Goal: Use online tool/utility: Utilize a website feature to perform a specific function

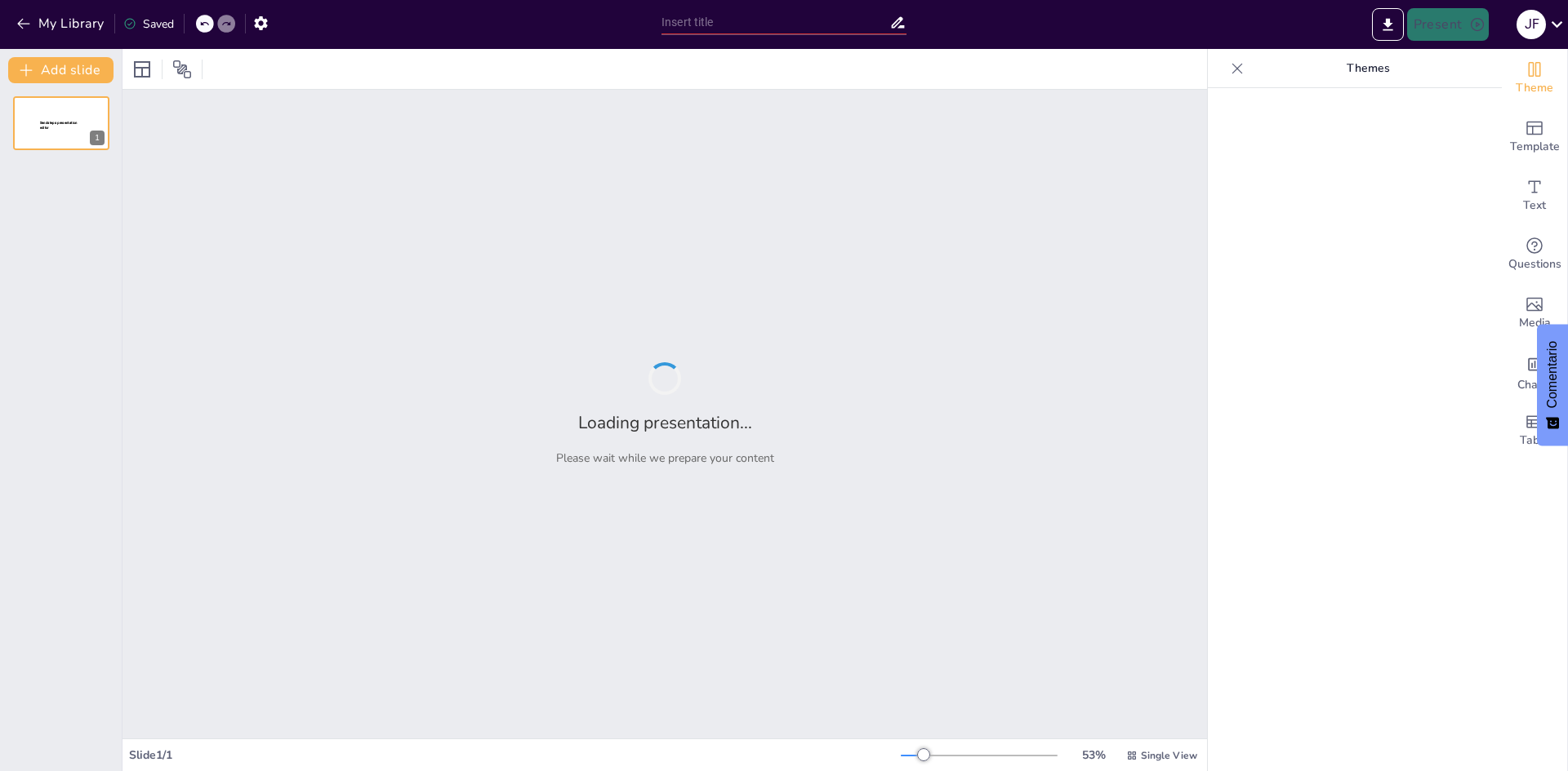
type input "Imported Teoría del Tributo.pptx"
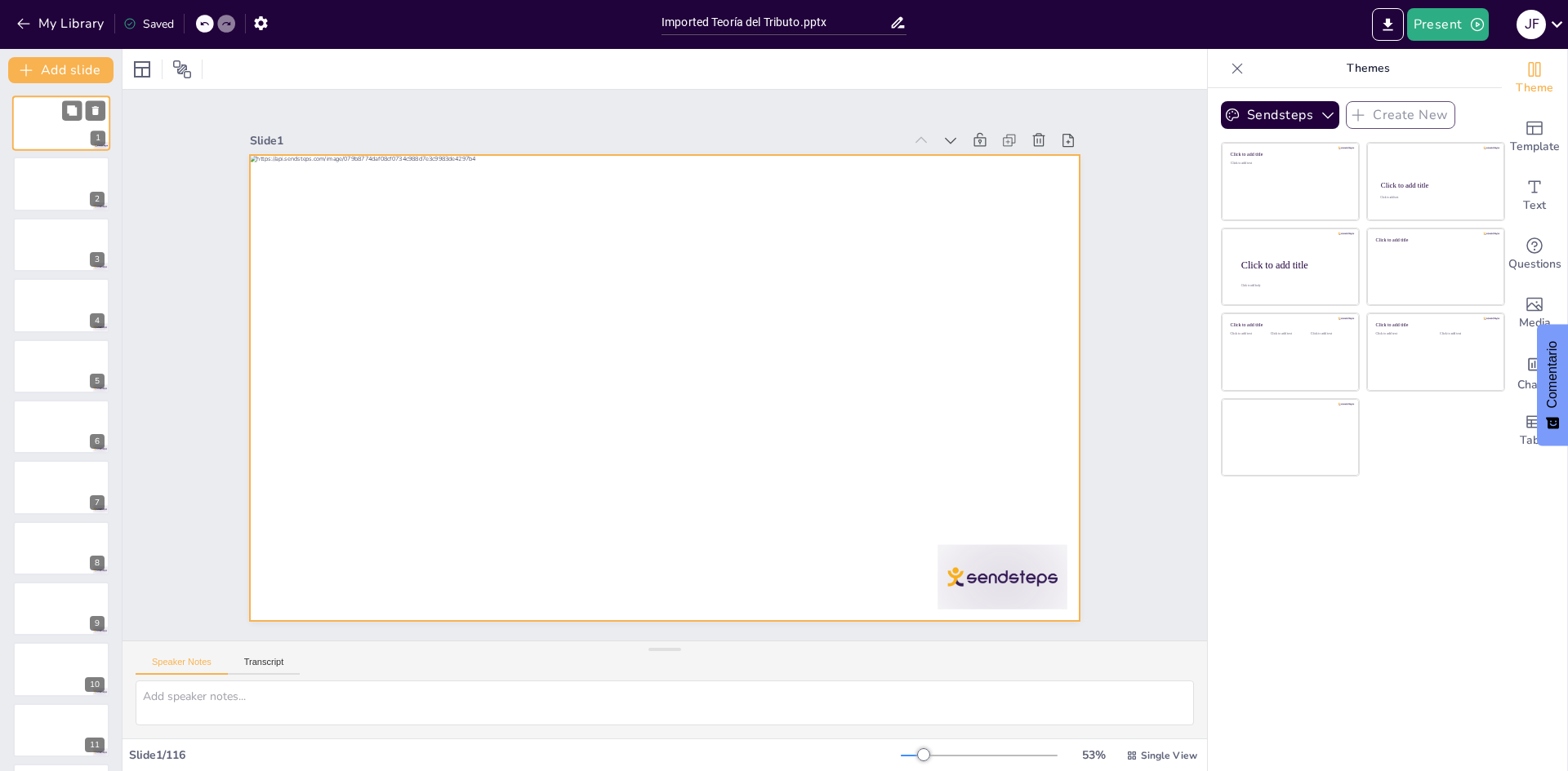
click at [43, 123] on div at bounding box center [61, 123] width 98 height 56
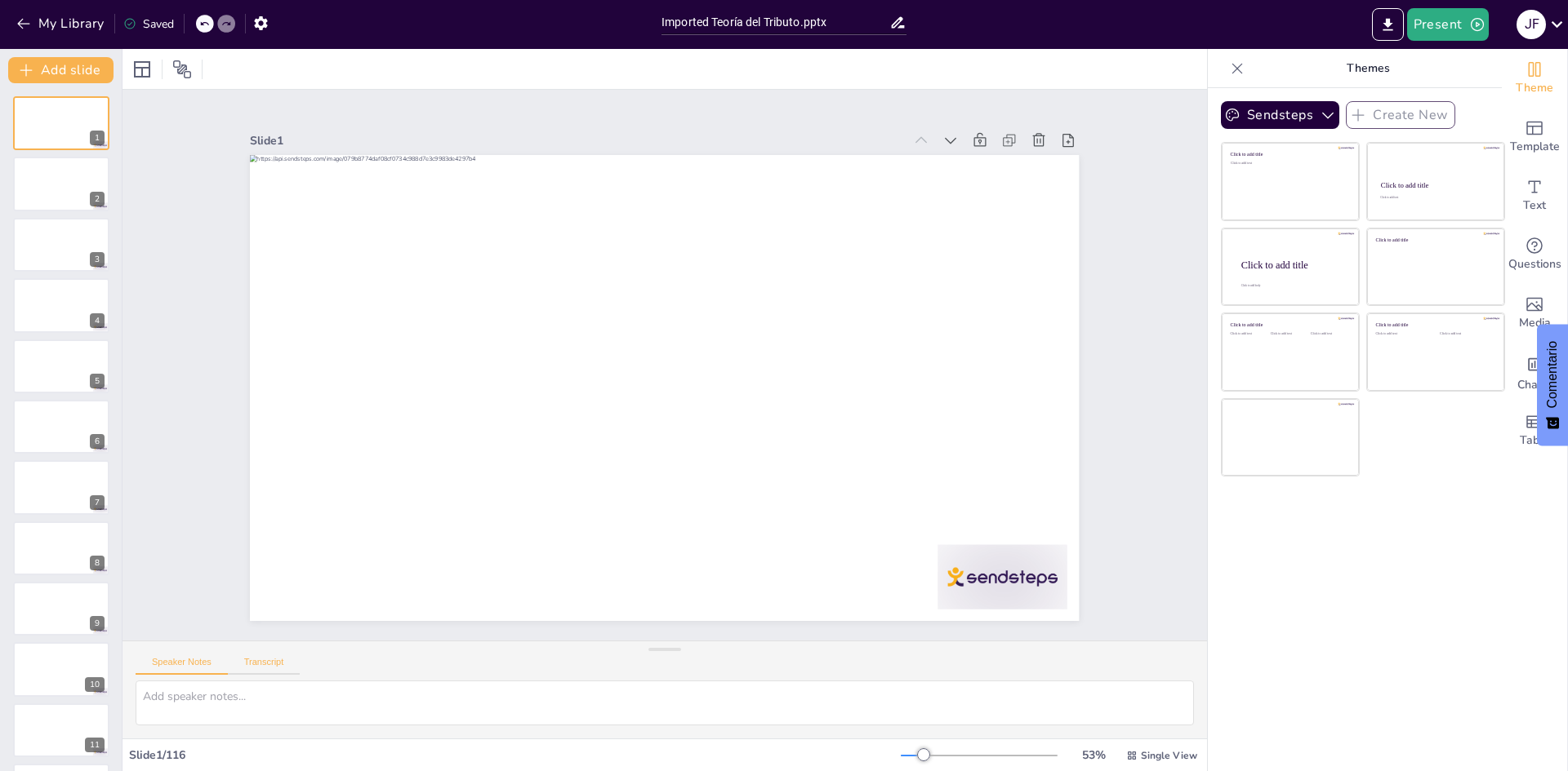
click at [279, 665] on button "Transcript" at bounding box center [264, 666] width 73 height 18
click at [186, 666] on button "Speaker Notes" at bounding box center [181, 666] width 92 height 18
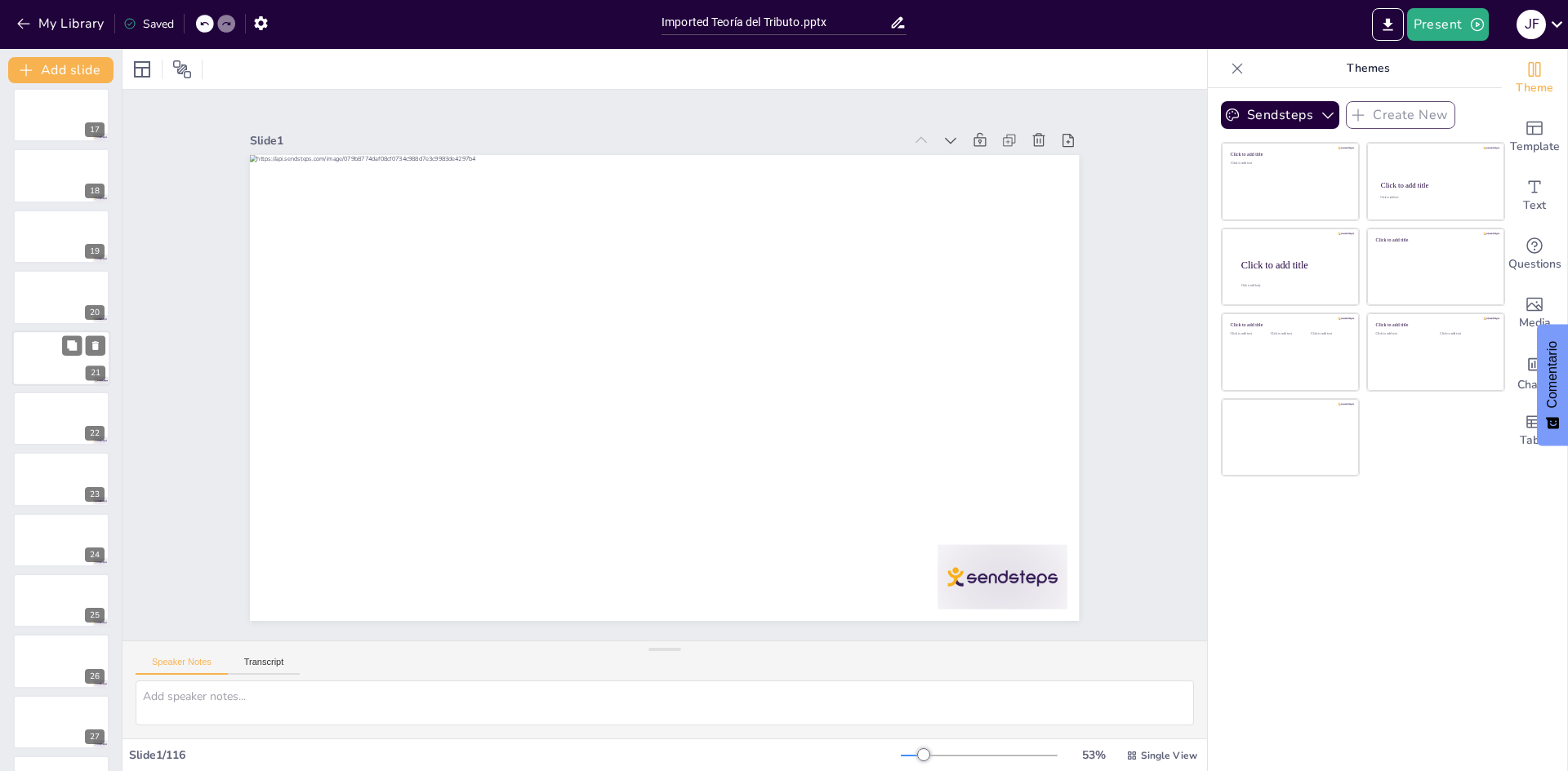
click at [61, 349] on div at bounding box center [61, 359] width 98 height 56
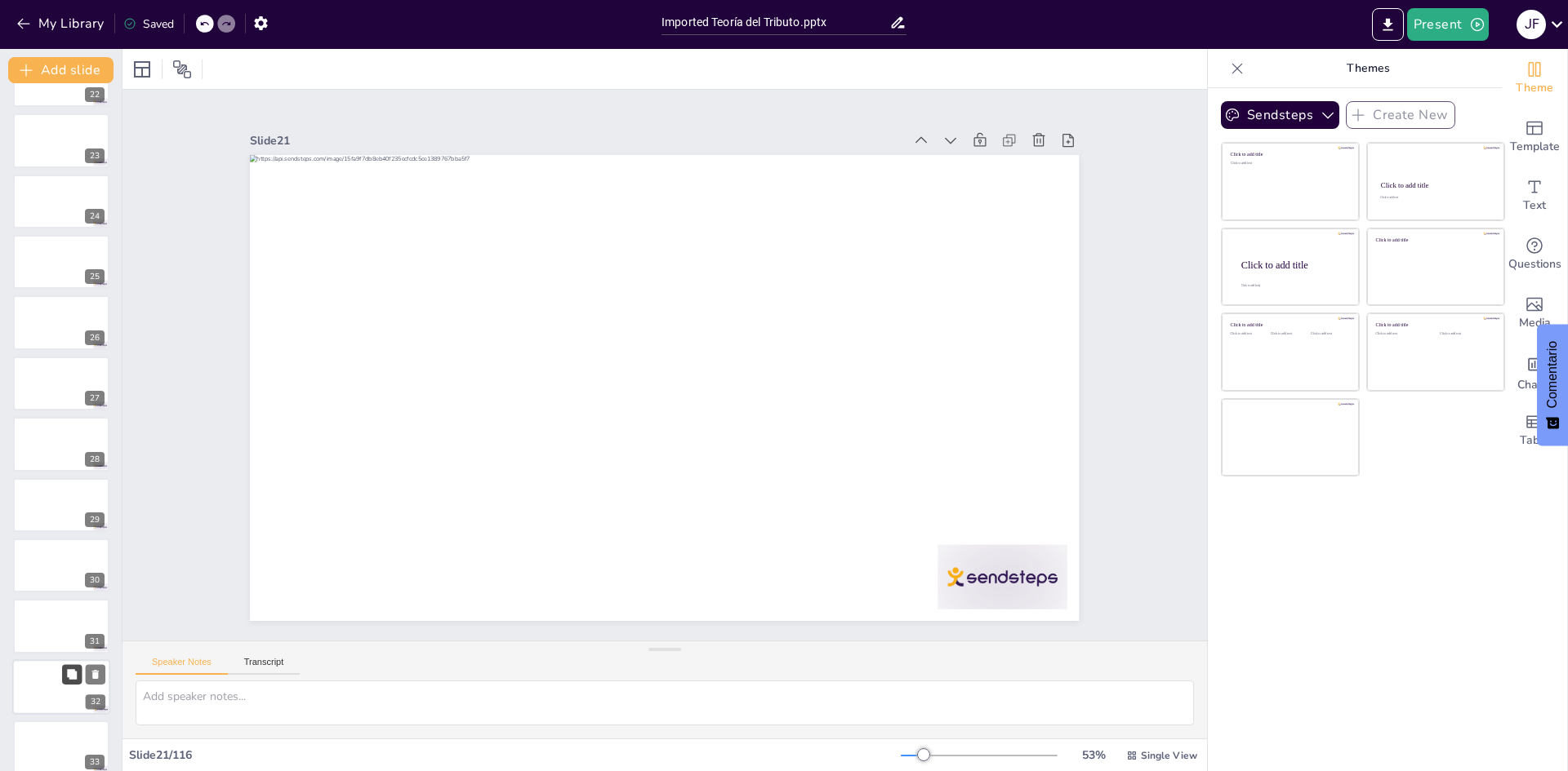
scroll to position [1644, 0]
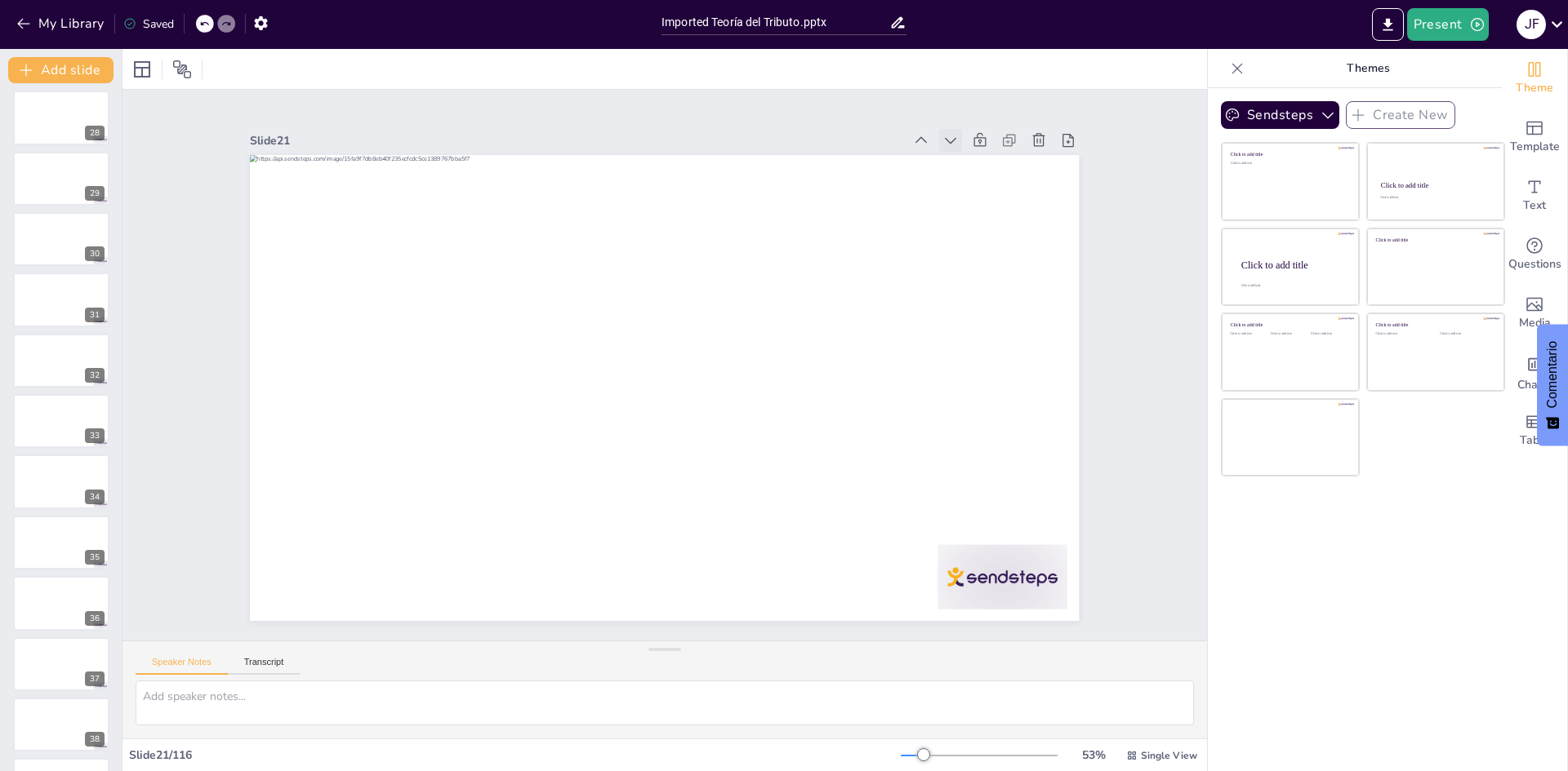
click at [942, 139] on icon at bounding box center [950, 140] width 16 height 16
click at [916, 133] on icon at bounding box center [921, 140] width 16 height 16
click at [934, 159] on icon at bounding box center [943, 168] width 18 height 18
click at [967, 221] on icon at bounding box center [977, 230] width 20 height 20
click at [0, 0] on icon at bounding box center [0, 0] width 0 height 0
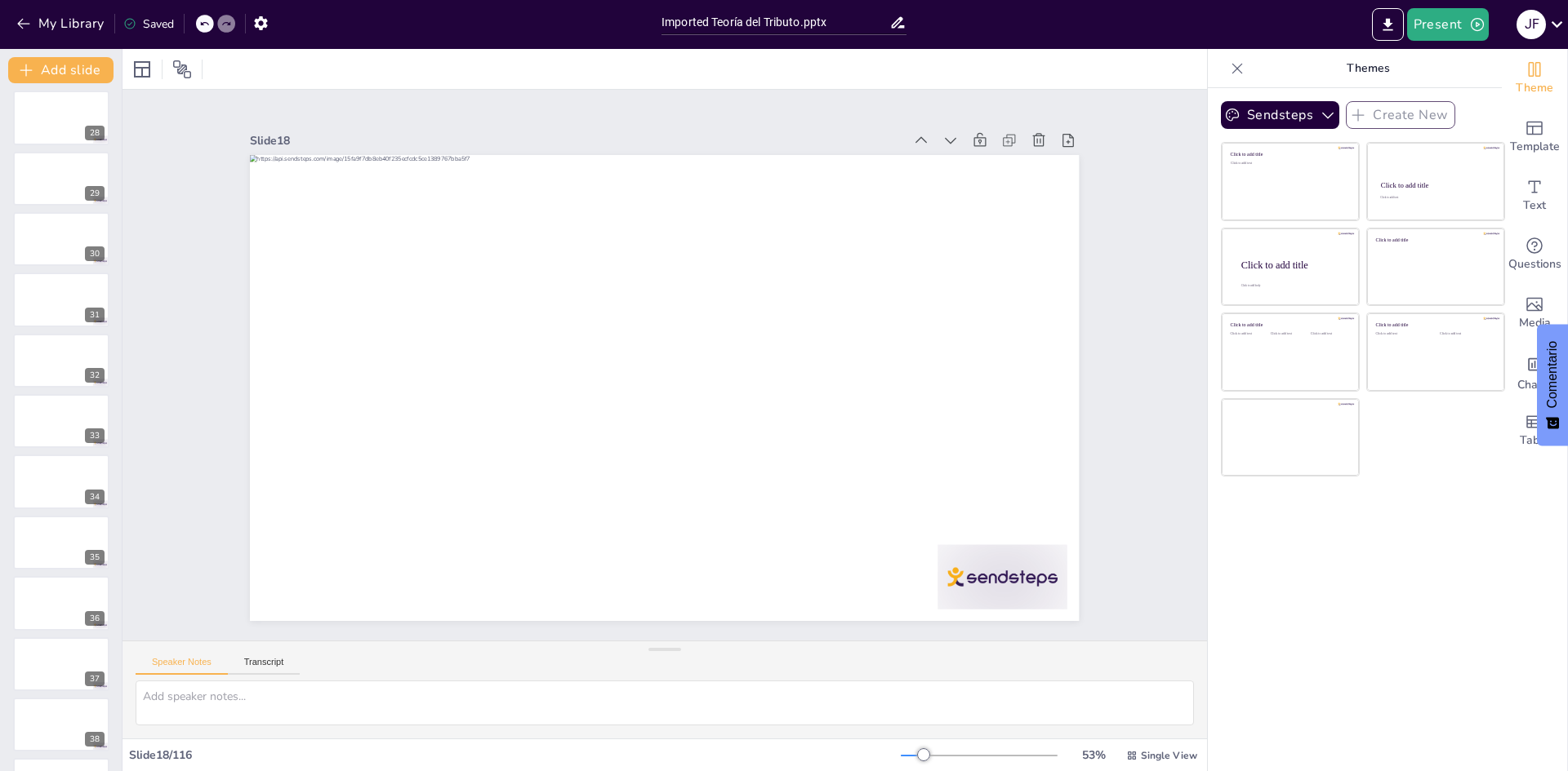
click at [952, 189] on icon at bounding box center [962, 198] width 20 height 20
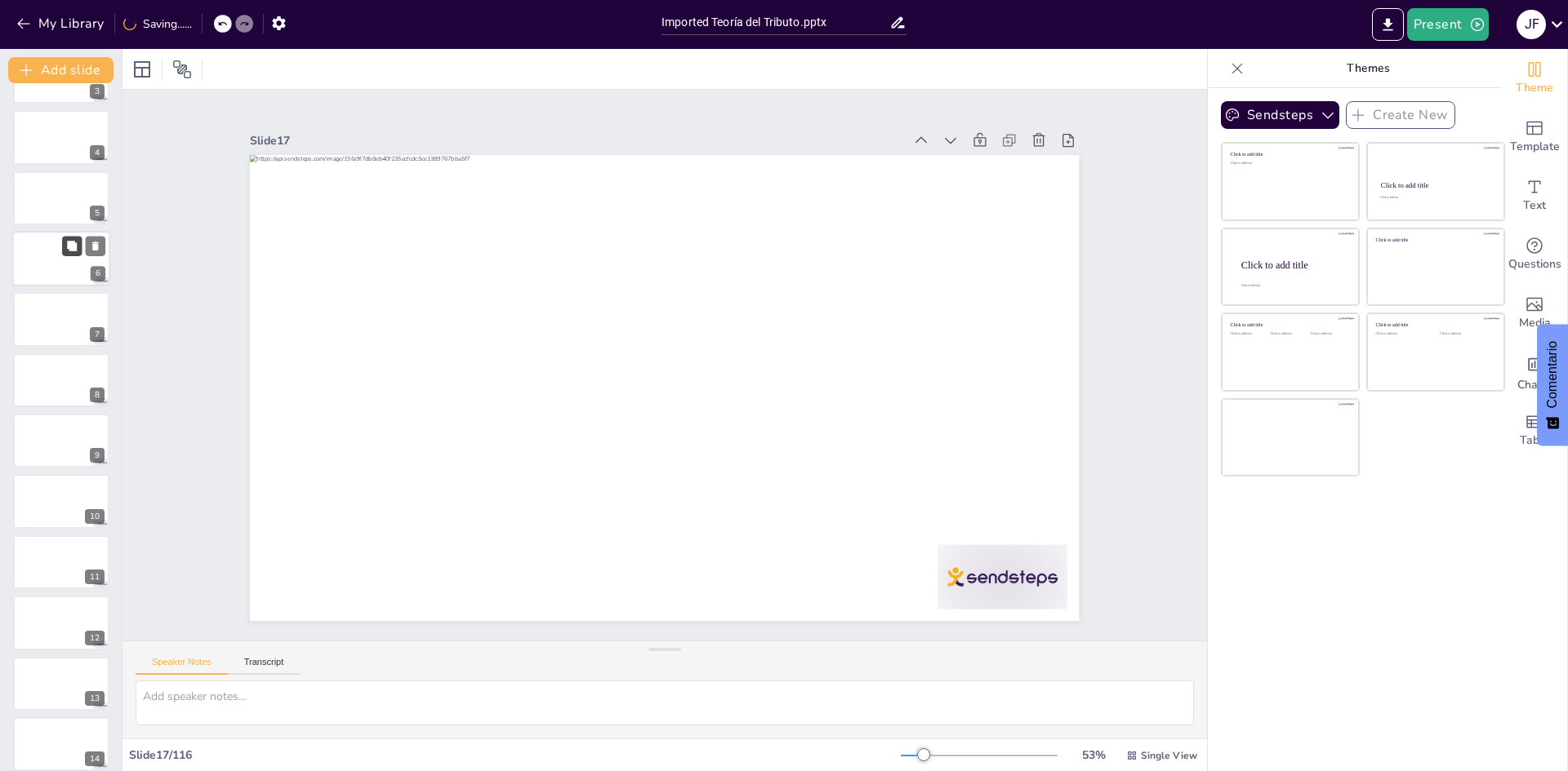
scroll to position [0, 0]
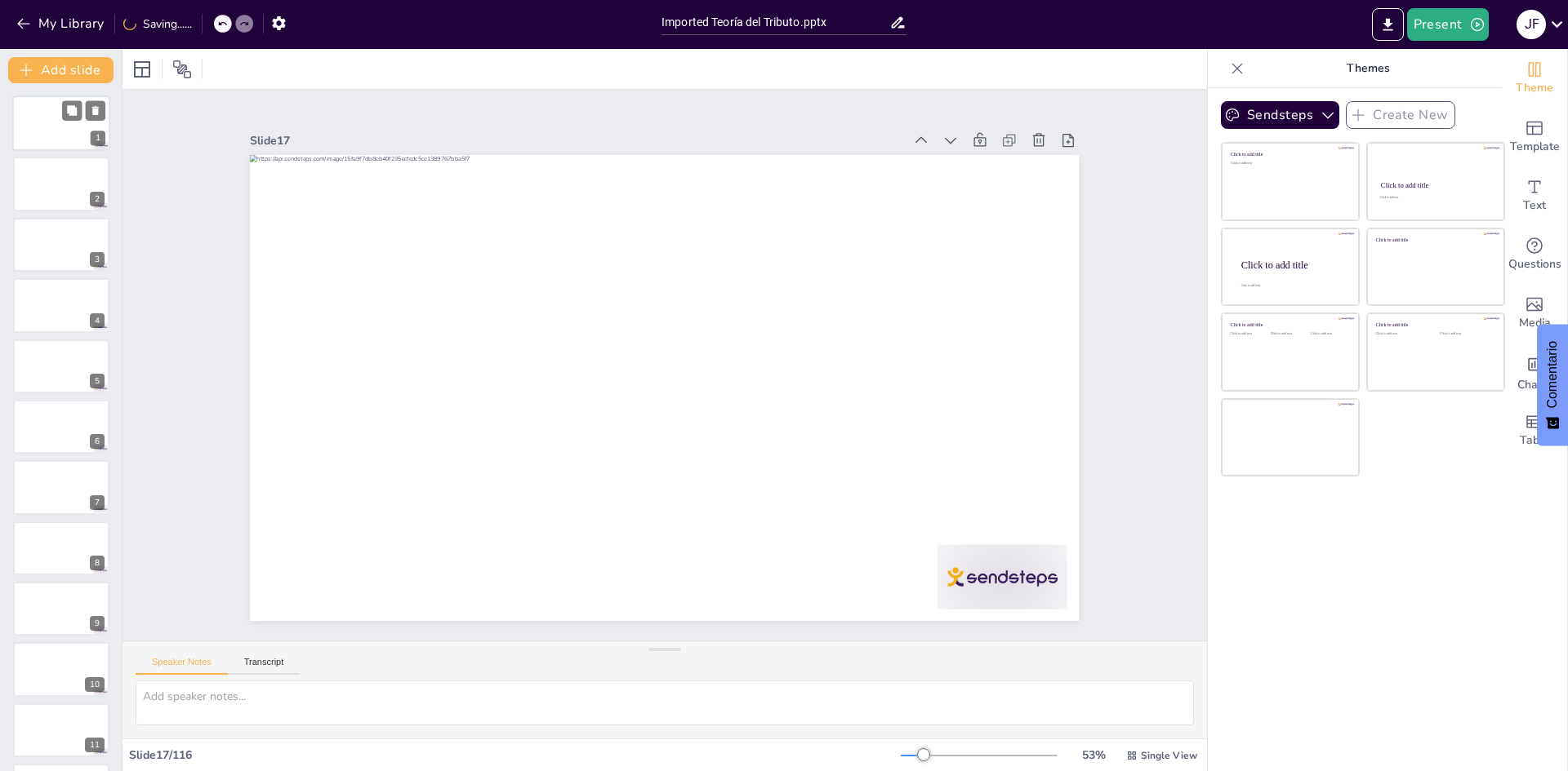
click at [71, 124] on div at bounding box center [61, 123] width 98 height 56
click at [268, 22] on icon "button" at bounding box center [261, 23] width 17 height 17
click at [1480, 29] on icon "button" at bounding box center [1477, 25] width 16 height 16
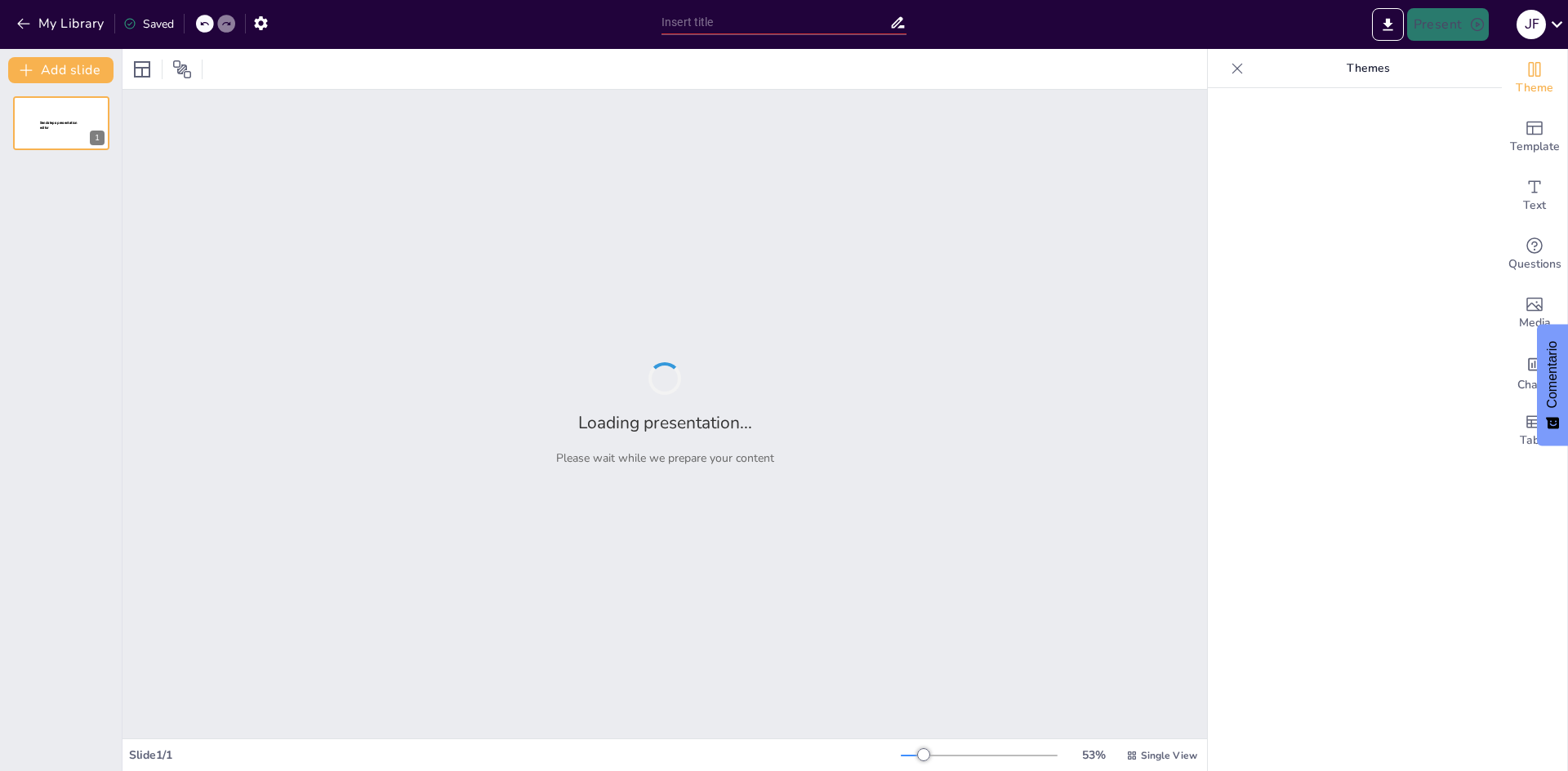
type input "Imported Teoría del Tributo.pptx"
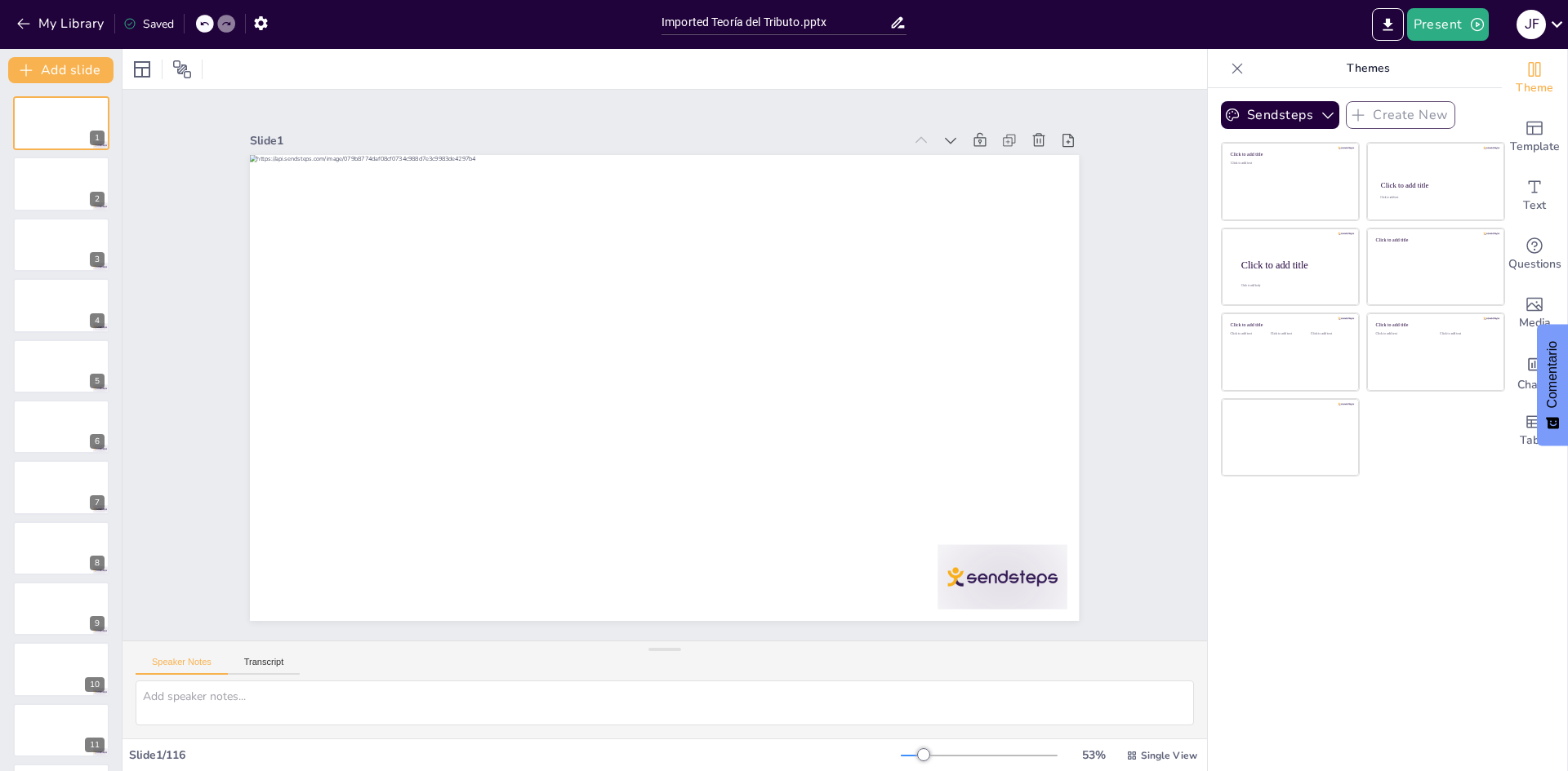
click at [1235, 74] on div at bounding box center [1237, 69] width 26 height 26
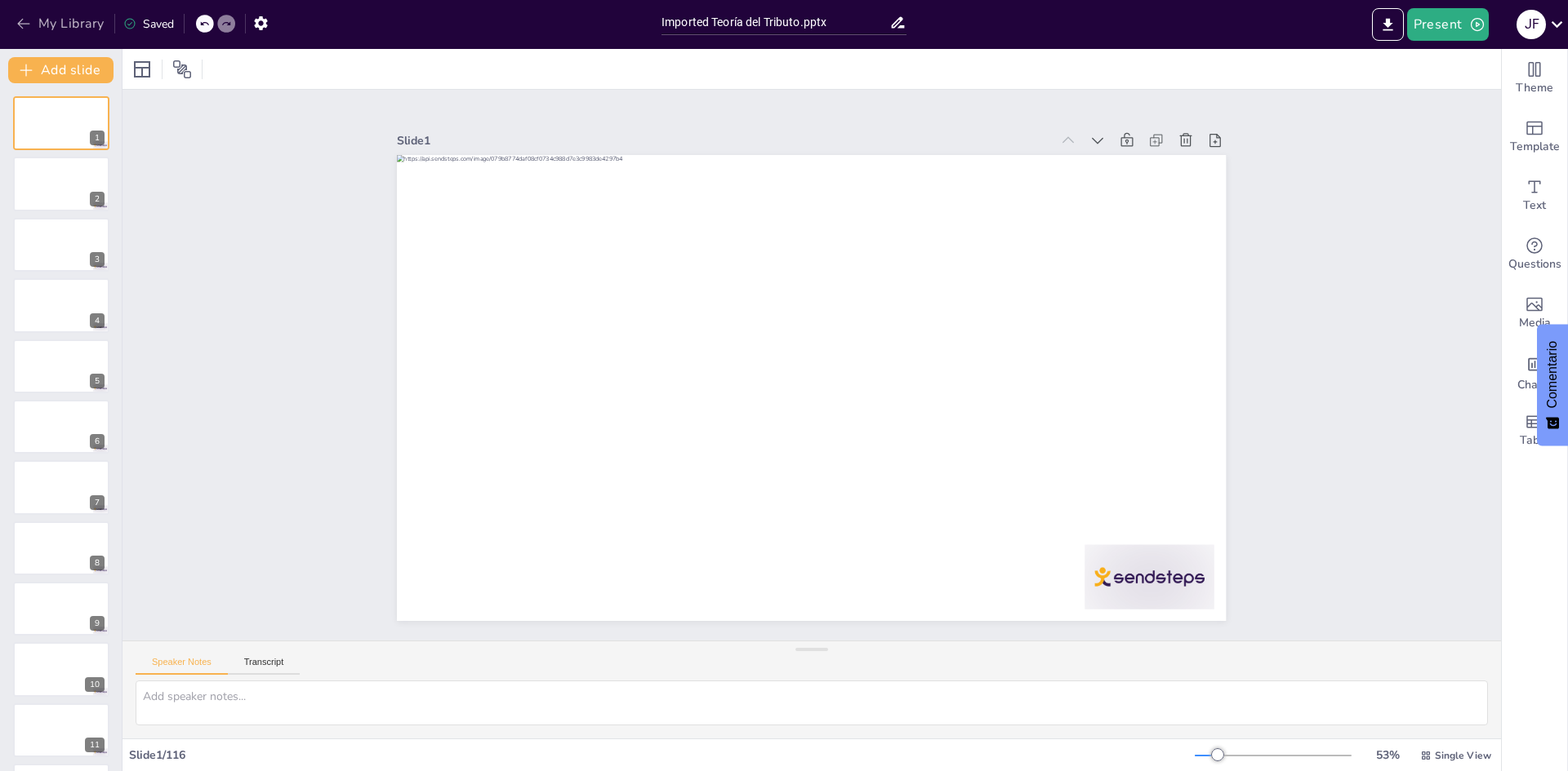
click at [30, 26] on icon "button" at bounding box center [24, 24] width 16 height 16
